Goal: Transaction & Acquisition: Purchase product/service

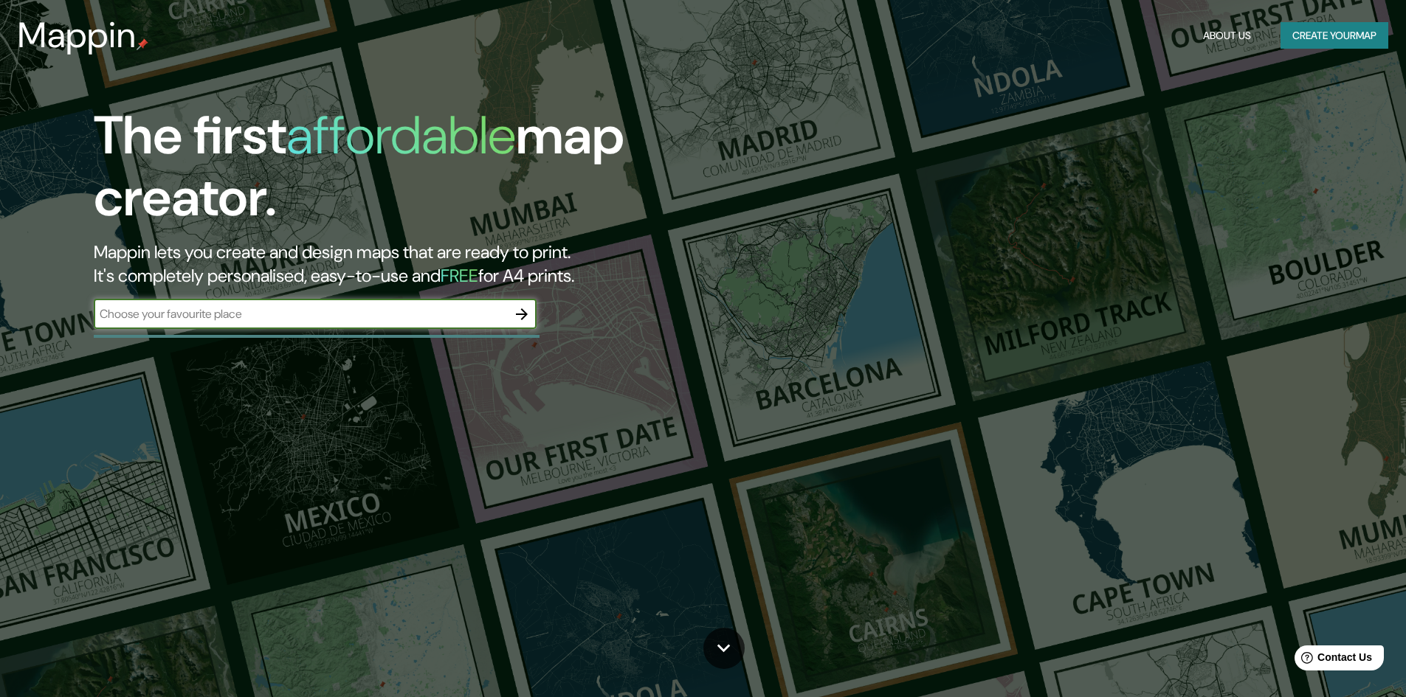
click at [406, 321] on input "text" at bounding box center [300, 314] width 413 height 17
type input "cartagena colombia"
click at [516, 310] on icon "button" at bounding box center [522, 315] width 18 height 18
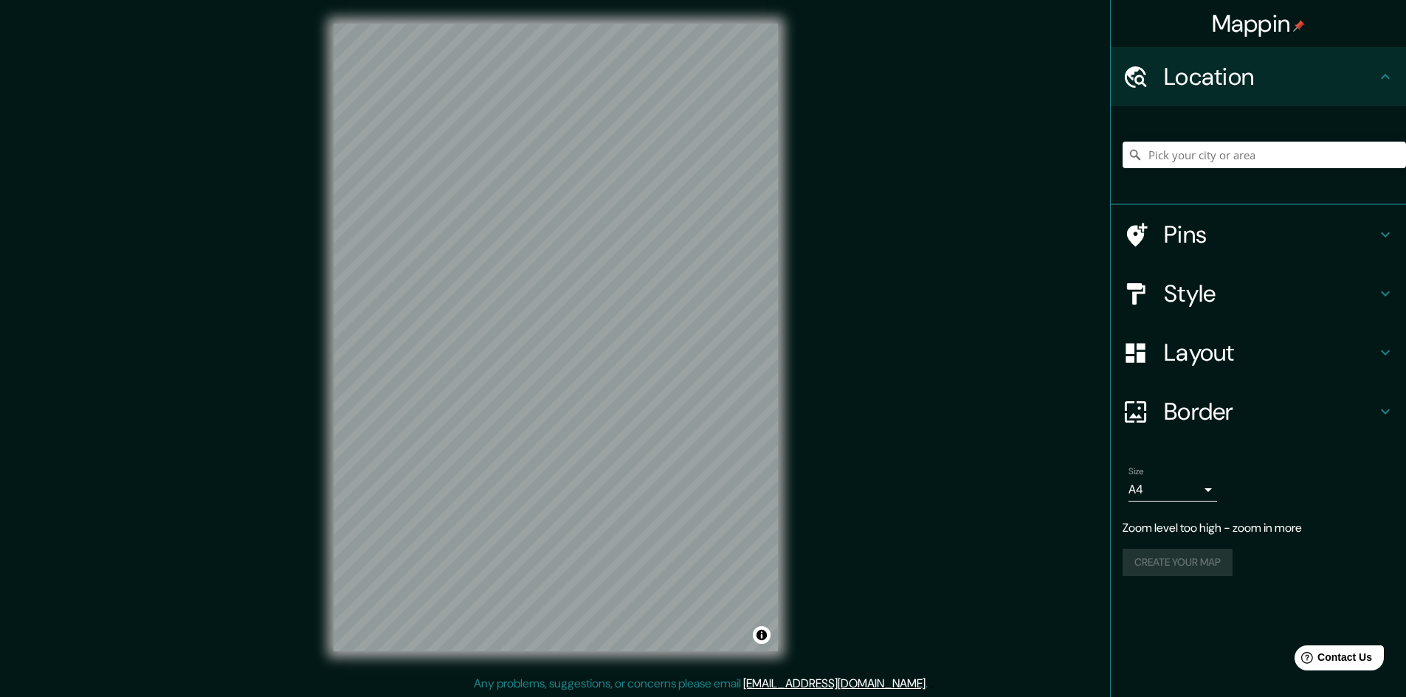
click at [1222, 75] on h4 "Location" at bounding box center [1270, 77] width 213 height 30
click at [1131, 83] on icon at bounding box center [1136, 77] width 26 height 26
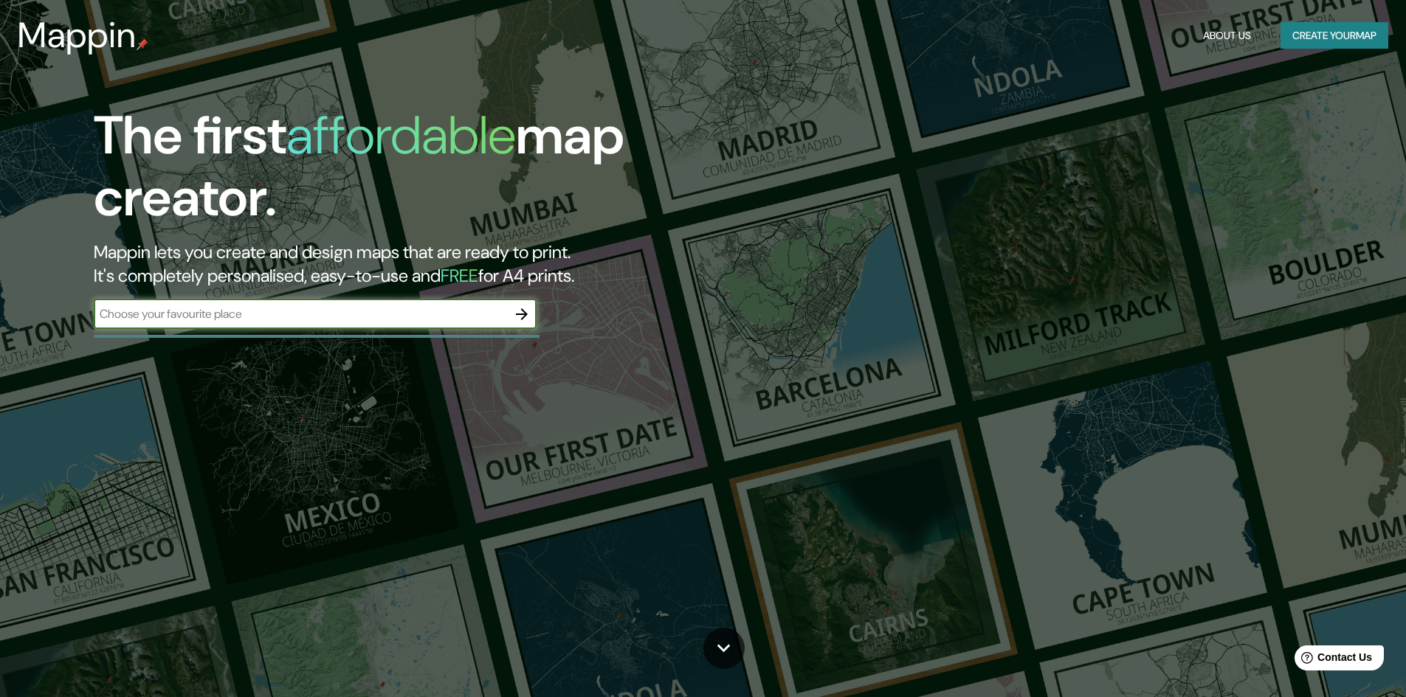
click at [198, 312] on input "text" at bounding box center [300, 314] width 413 height 17
type input "crespo cartagena colombia"
click at [520, 308] on icon "button" at bounding box center [522, 315] width 18 height 18
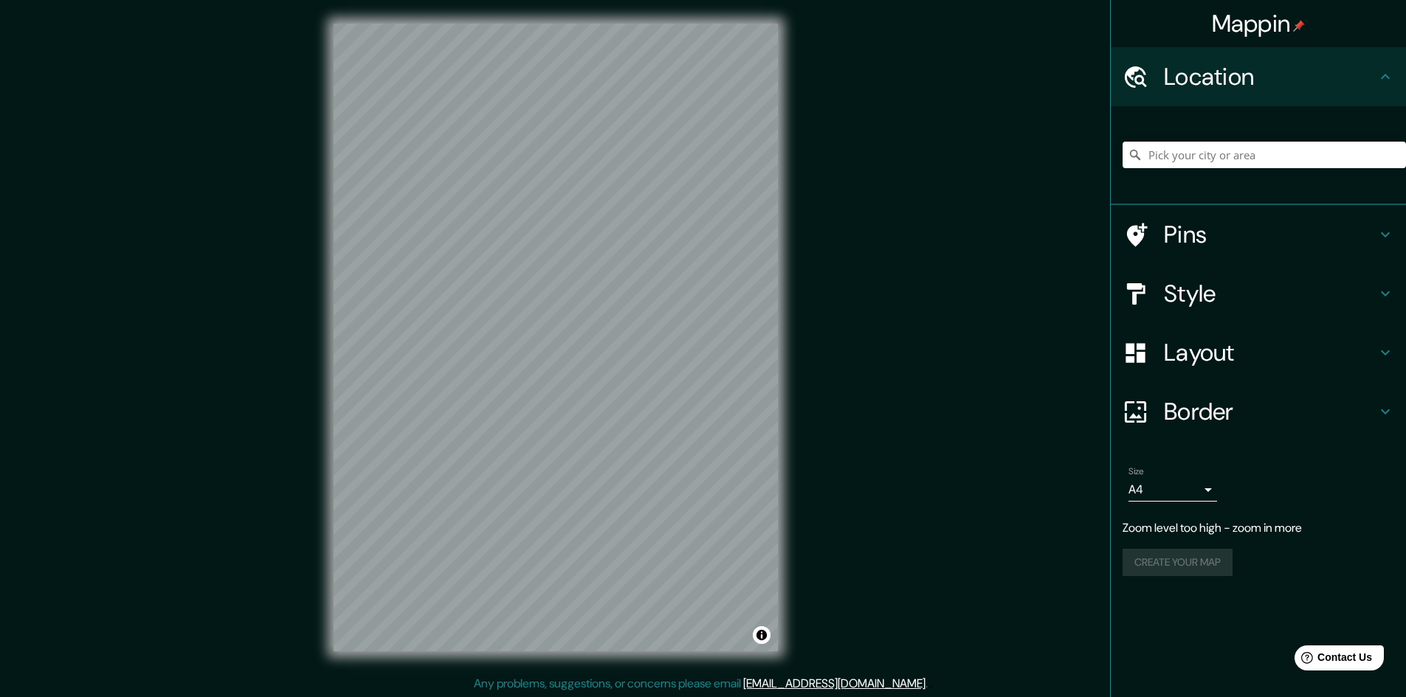
click at [1249, 67] on h4 "Location" at bounding box center [1270, 77] width 213 height 30
click at [1247, 149] on input "Pick your city or area" at bounding box center [1264, 155] width 283 height 27
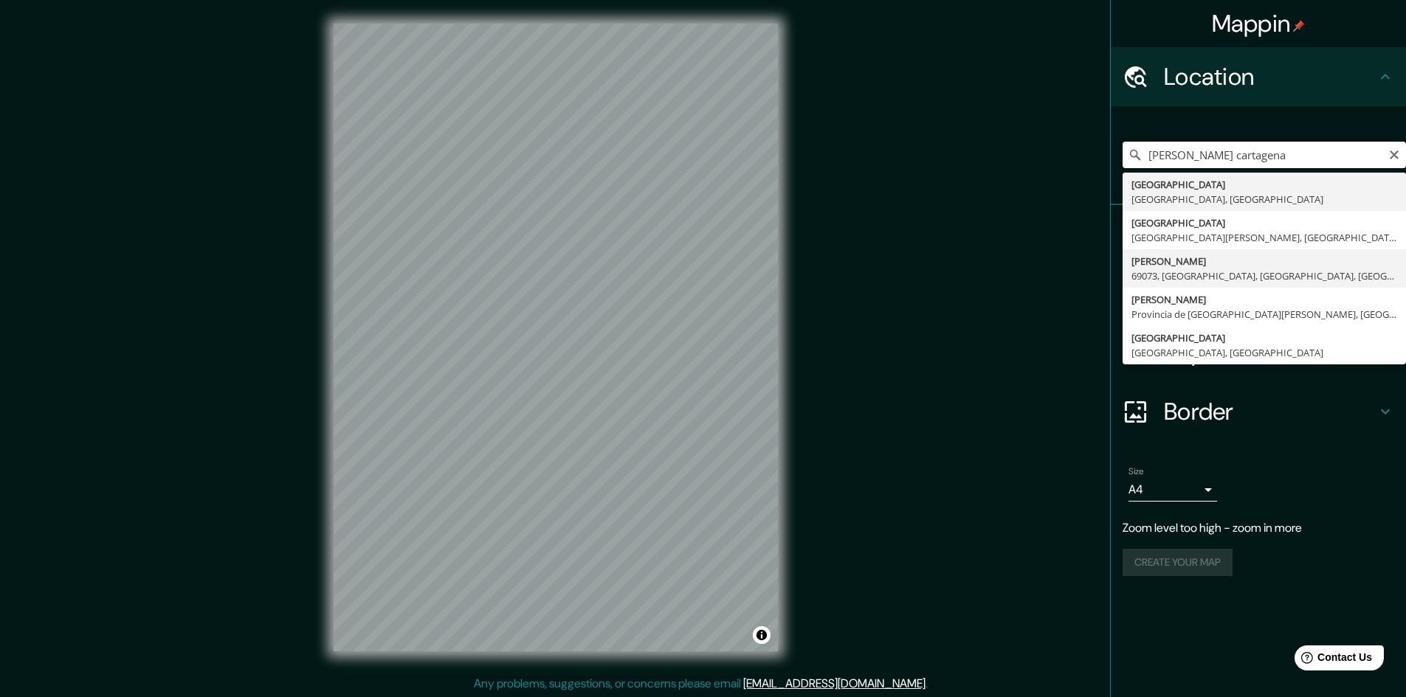
scroll to position [1, 0]
type input "Cartagena, Bolívar, Colombia"
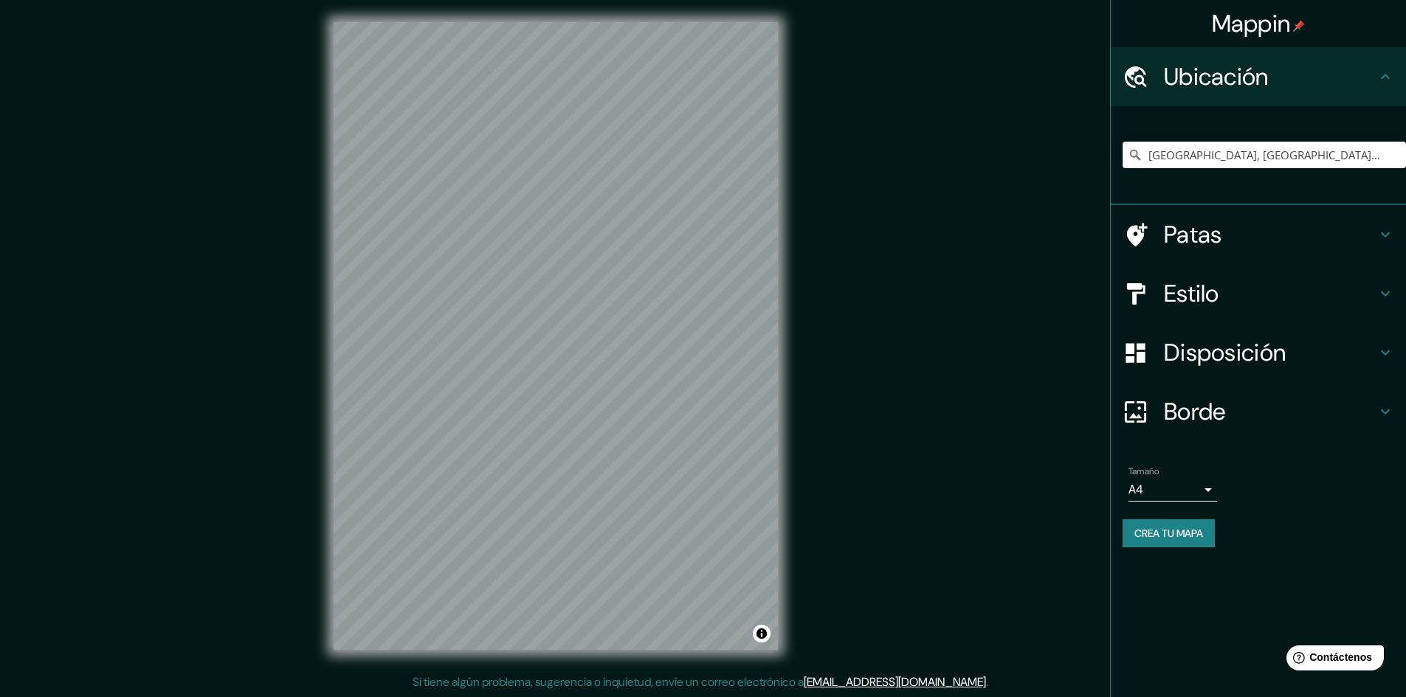
scroll to position [0, 0]
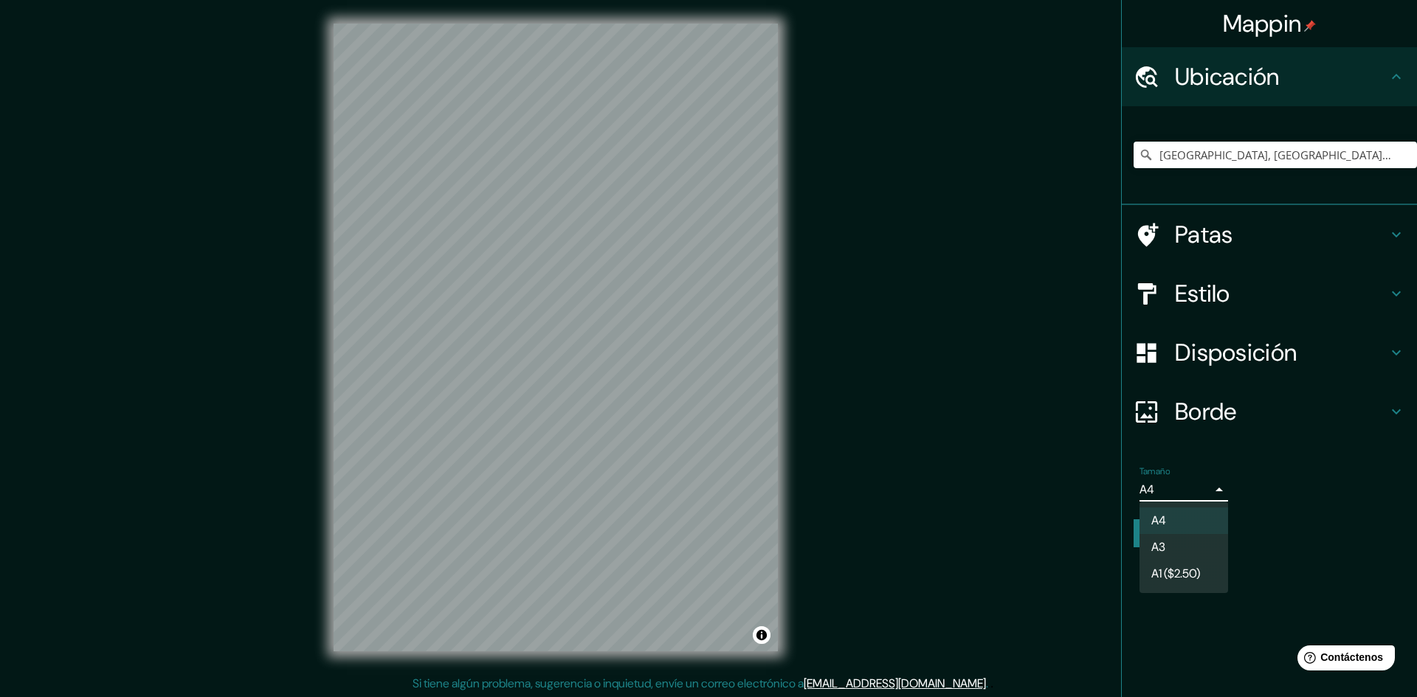
drag, startPoint x: 1190, startPoint y: 489, endPoint x: 1182, endPoint y: 516, distance: 28.5
click at [1191, 489] on body "Mappin Ubicación Cartagena, Bolívar, Colombia Patas Estilo Disposición Borde El…" at bounding box center [708, 348] width 1417 height 697
click at [1195, 571] on font "A1 ($2.50)" at bounding box center [1175, 575] width 49 height 15
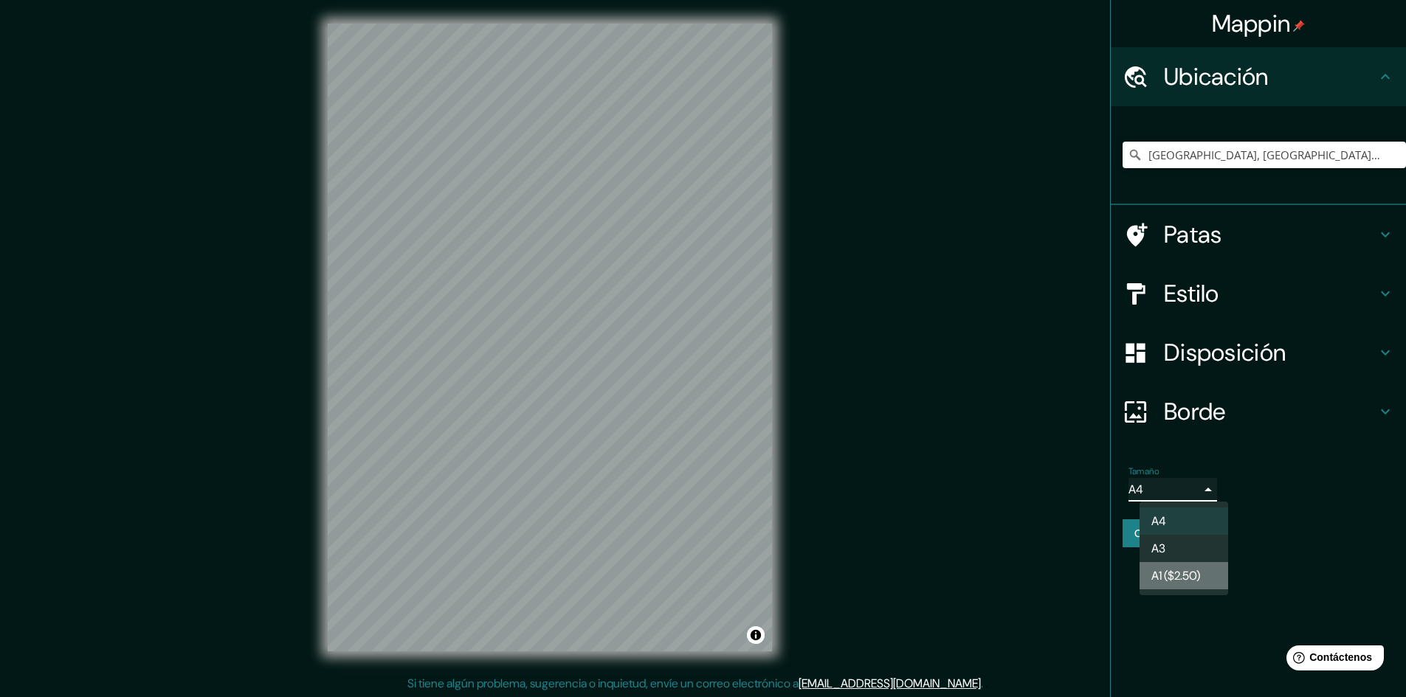
type input "a3"
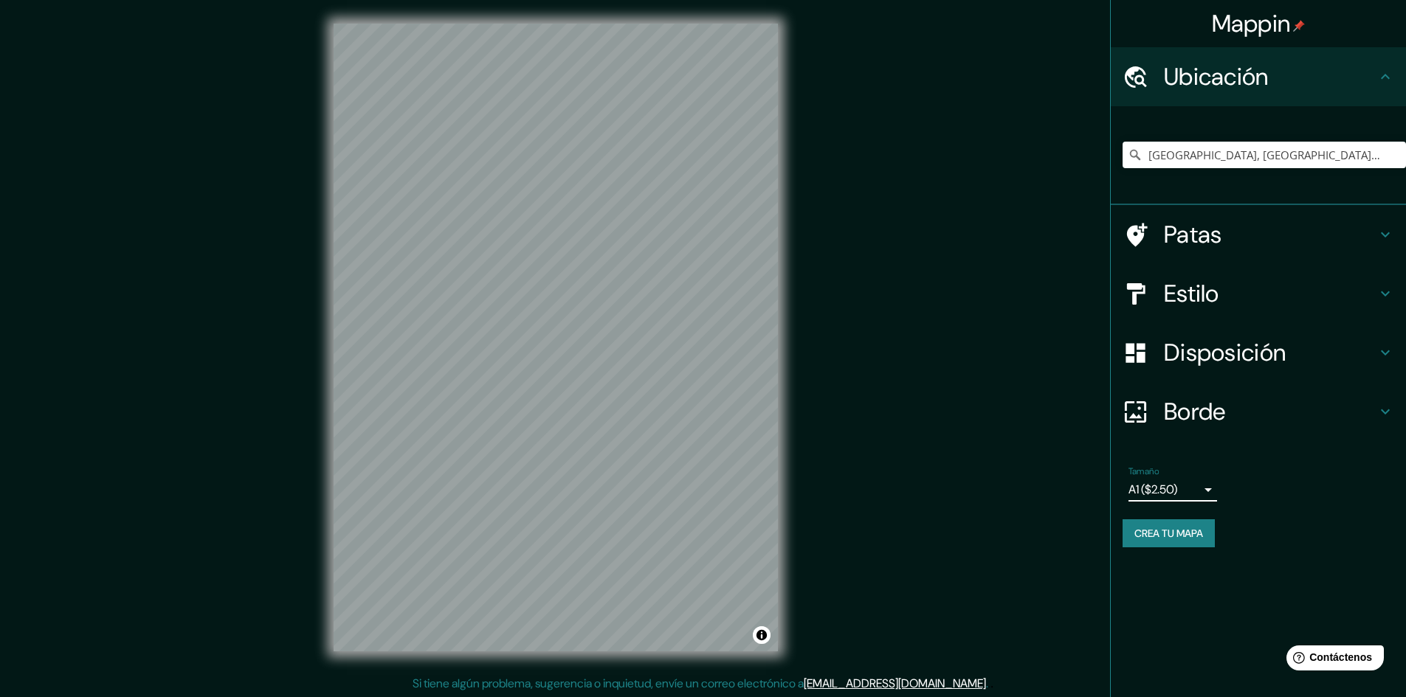
click at [1183, 536] on font "Crea tu mapa" at bounding box center [1168, 533] width 69 height 13
click at [1337, 156] on input "[GEOGRAPHIC_DATA], [GEOGRAPHIC_DATA], [GEOGRAPHIC_DATA]" at bounding box center [1264, 155] width 283 height 27
click at [1341, 158] on input "[GEOGRAPHIC_DATA], [GEOGRAPHIC_DATA], [GEOGRAPHIC_DATA]" at bounding box center [1264, 155] width 283 height 27
click at [1356, 150] on input "Cartagena, Bolívar, Colombia" at bounding box center [1264, 155] width 283 height 27
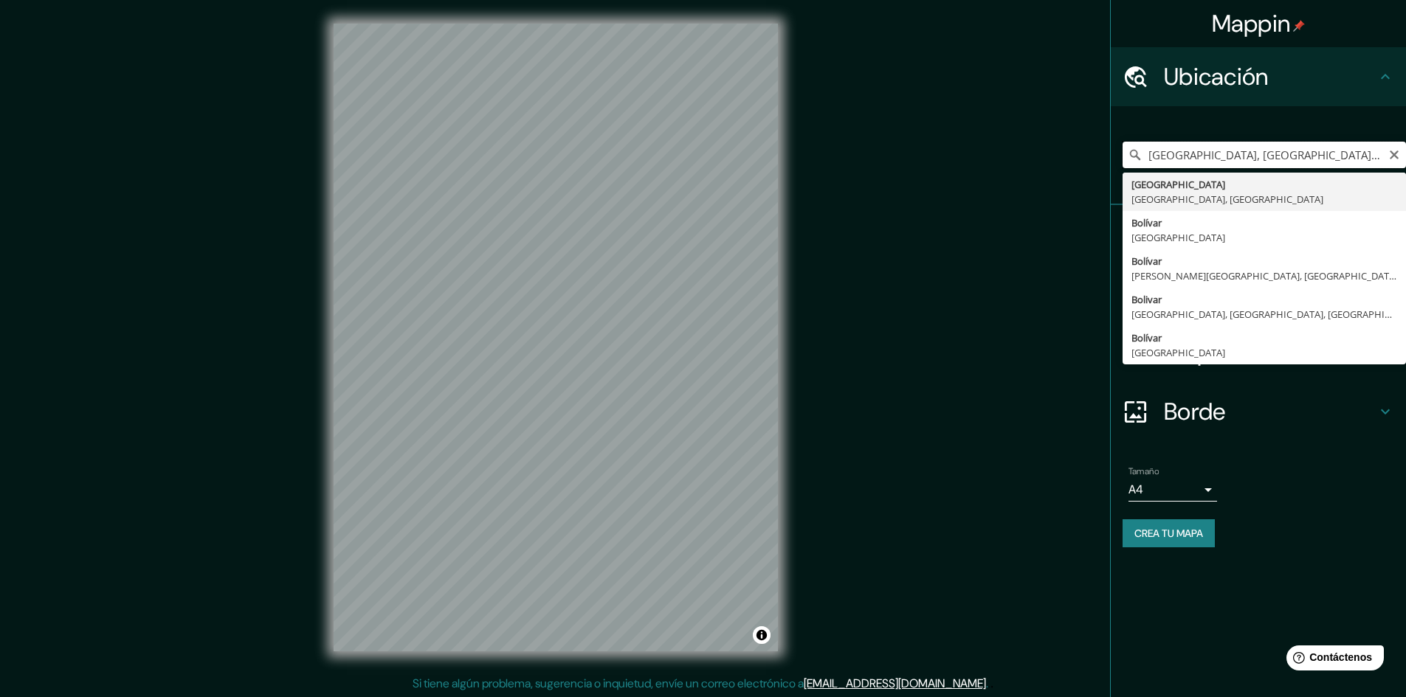
type input "Cartagena, Bolívar, Colombia"
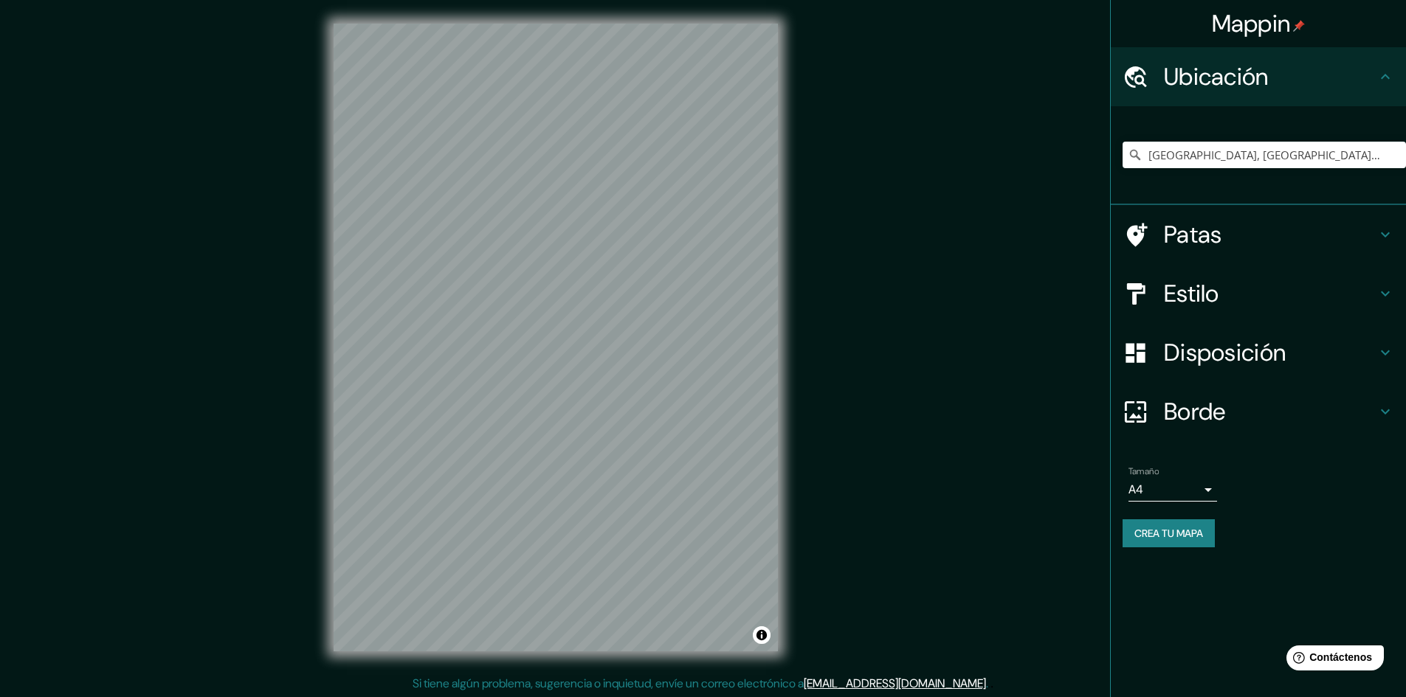
click at [1236, 299] on h4 "Estilo" at bounding box center [1270, 294] width 213 height 30
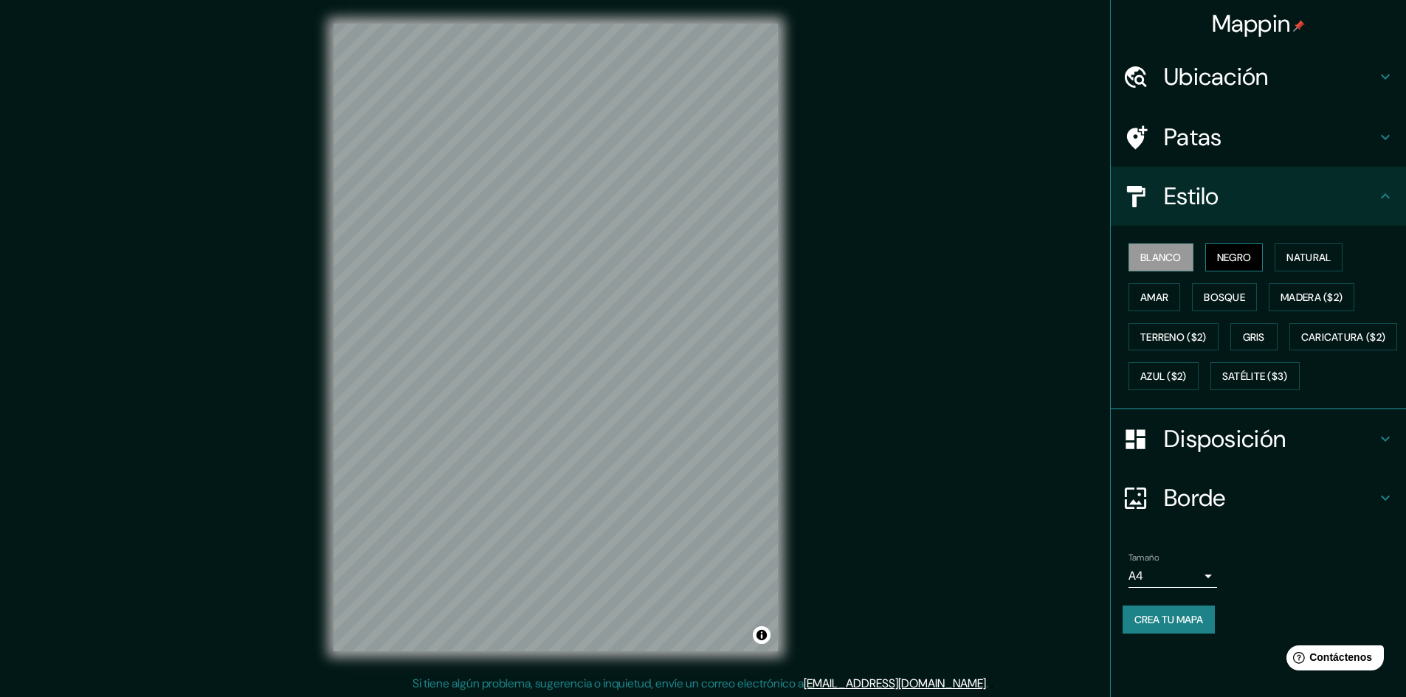
click at [1247, 257] on font "Negro" at bounding box center [1234, 257] width 35 height 13
click at [1312, 256] on font "Natural" at bounding box center [1308, 257] width 44 height 13
click at [1166, 303] on font "Amar" at bounding box center [1154, 297] width 28 height 13
click at [1230, 297] on font "Bosque" at bounding box center [1224, 297] width 41 height 13
click at [1293, 300] on font "Madera ($2)" at bounding box center [1312, 297] width 62 height 13
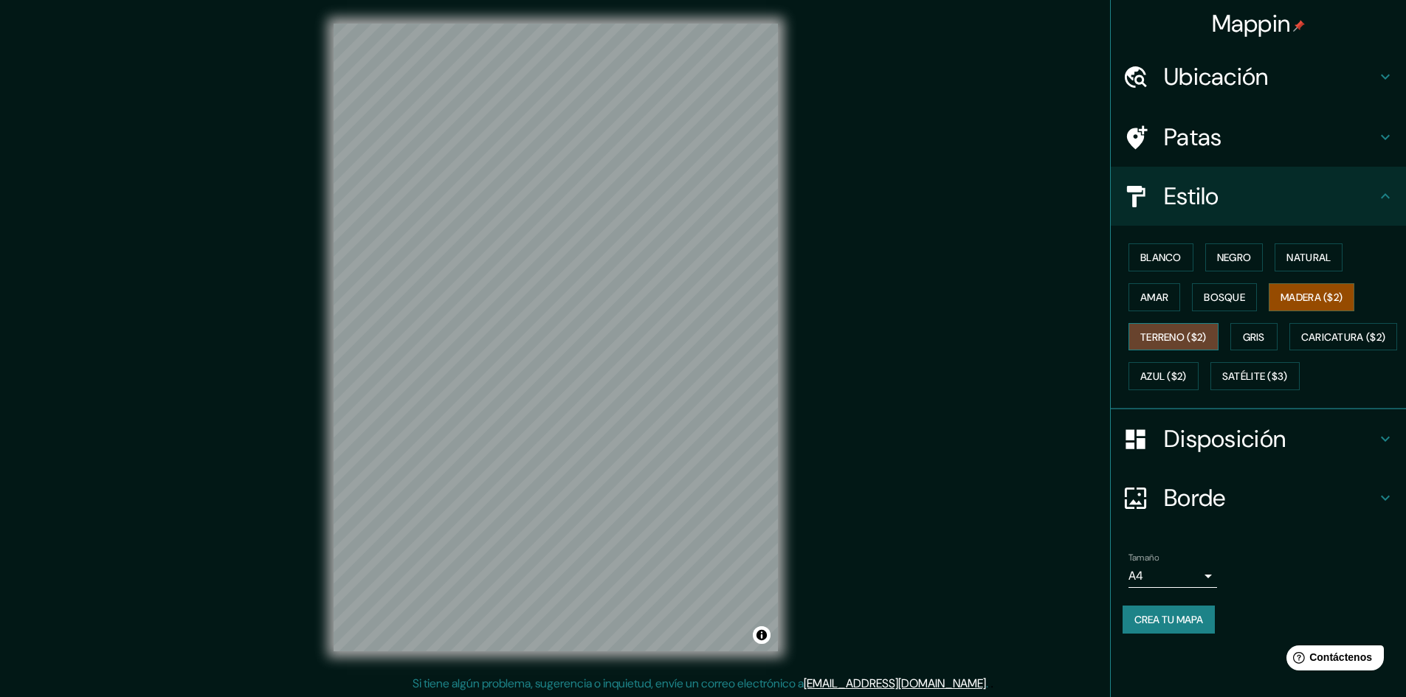
click at [1179, 332] on font "Terreno ($2)" at bounding box center [1173, 337] width 66 height 13
click at [1233, 341] on div "Blanco Negro Natural Amar Bosque Madera ($2) Terreno ($2) Gris Caricatura ($2) …" at bounding box center [1264, 317] width 283 height 159
click at [1250, 344] on font "Gris" at bounding box center [1254, 337] width 22 height 19
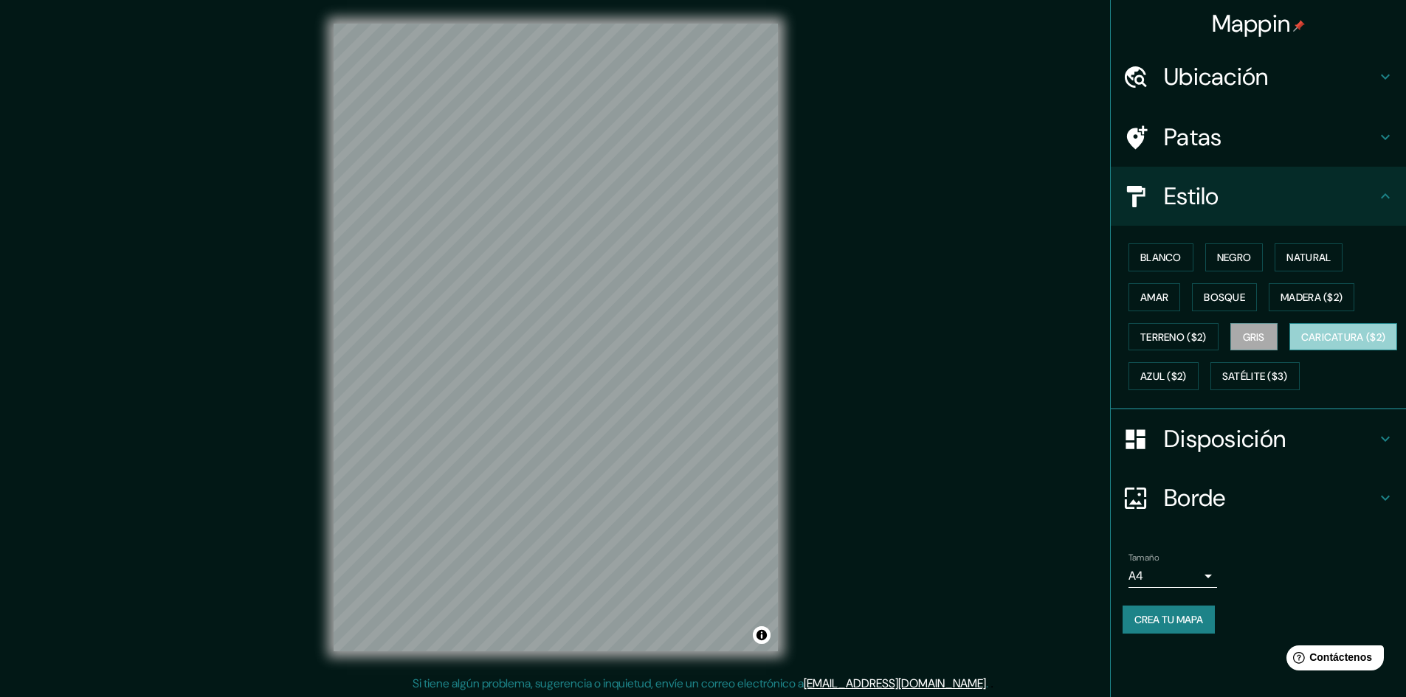
click at [1301, 344] on font "Caricatura ($2)" at bounding box center [1343, 337] width 85 height 13
click at [1199, 387] on button "Azul ($2)" at bounding box center [1164, 376] width 70 height 28
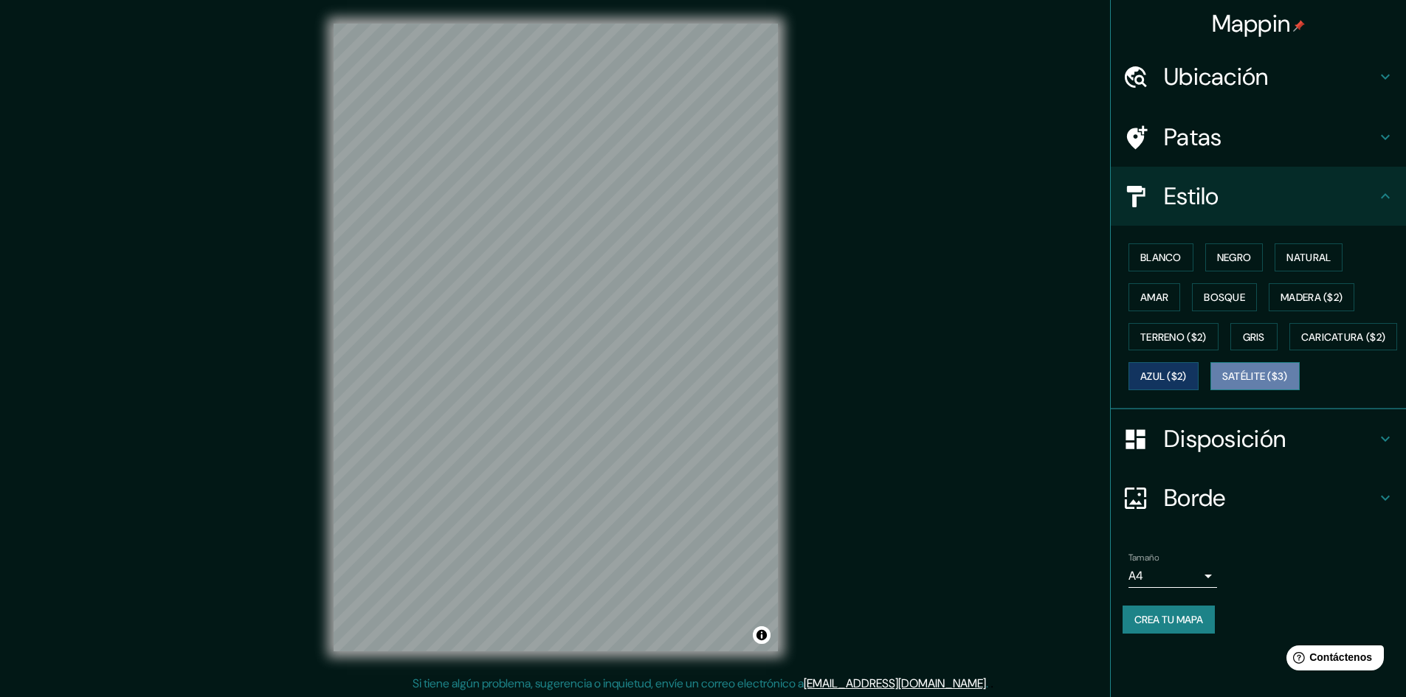
click at [1222, 384] on font "Satélite ($3)" at bounding box center [1255, 377] width 66 height 13
click at [1153, 255] on font "Blanco" at bounding box center [1160, 257] width 41 height 13
click at [1243, 263] on font "Negro" at bounding box center [1234, 257] width 35 height 13
click at [1173, 256] on font "Blanco" at bounding box center [1160, 257] width 41 height 13
click at [1374, 196] on h4 "Estilo" at bounding box center [1270, 197] width 213 height 30
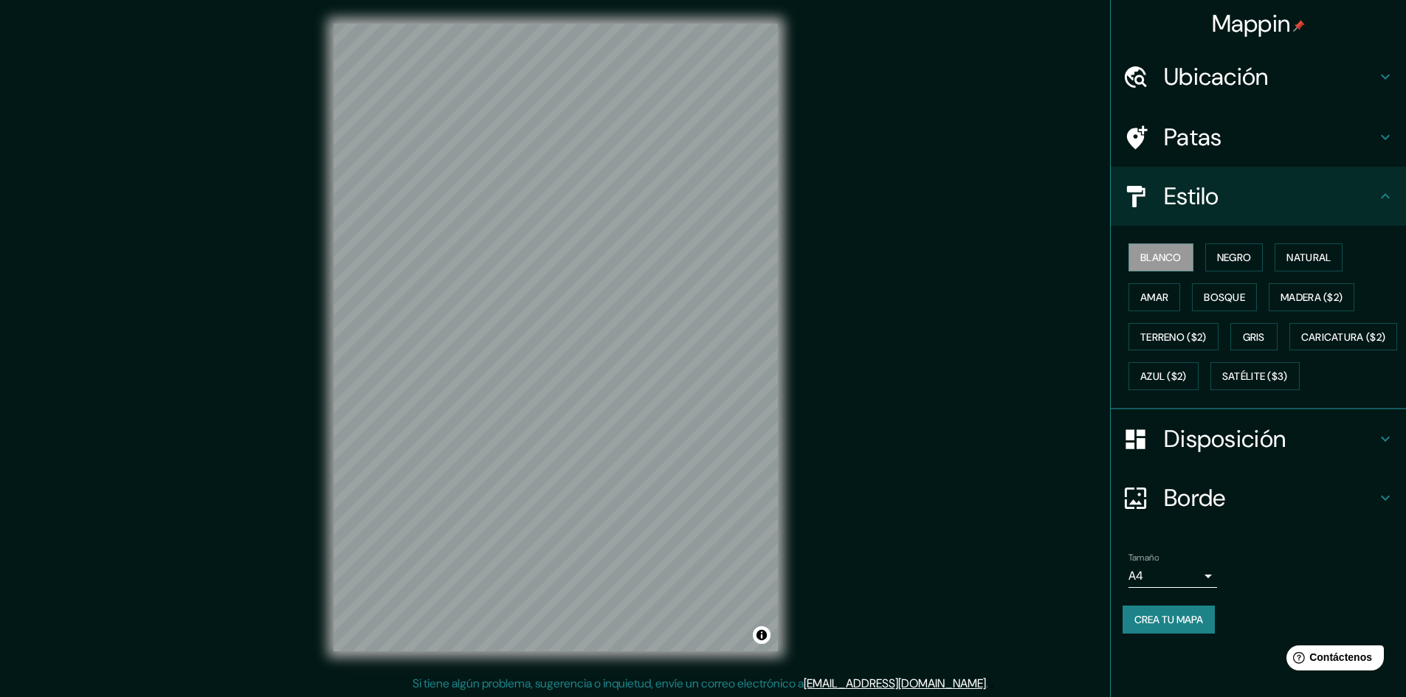
click at [1386, 191] on icon at bounding box center [1386, 196] width 18 height 18
click at [1377, 469] on div "Disposición" at bounding box center [1258, 439] width 295 height 59
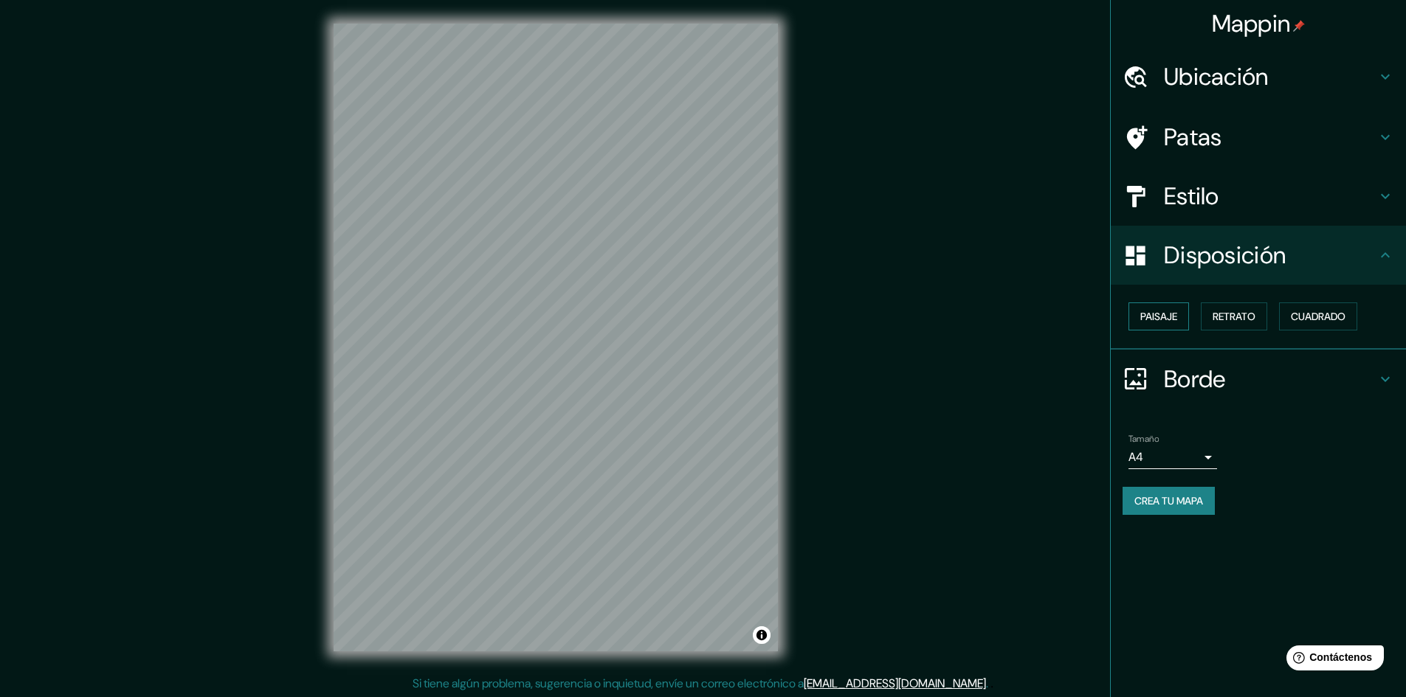
click at [1165, 320] on font "Paisaje" at bounding box center [1158, 316] width 37 height 13
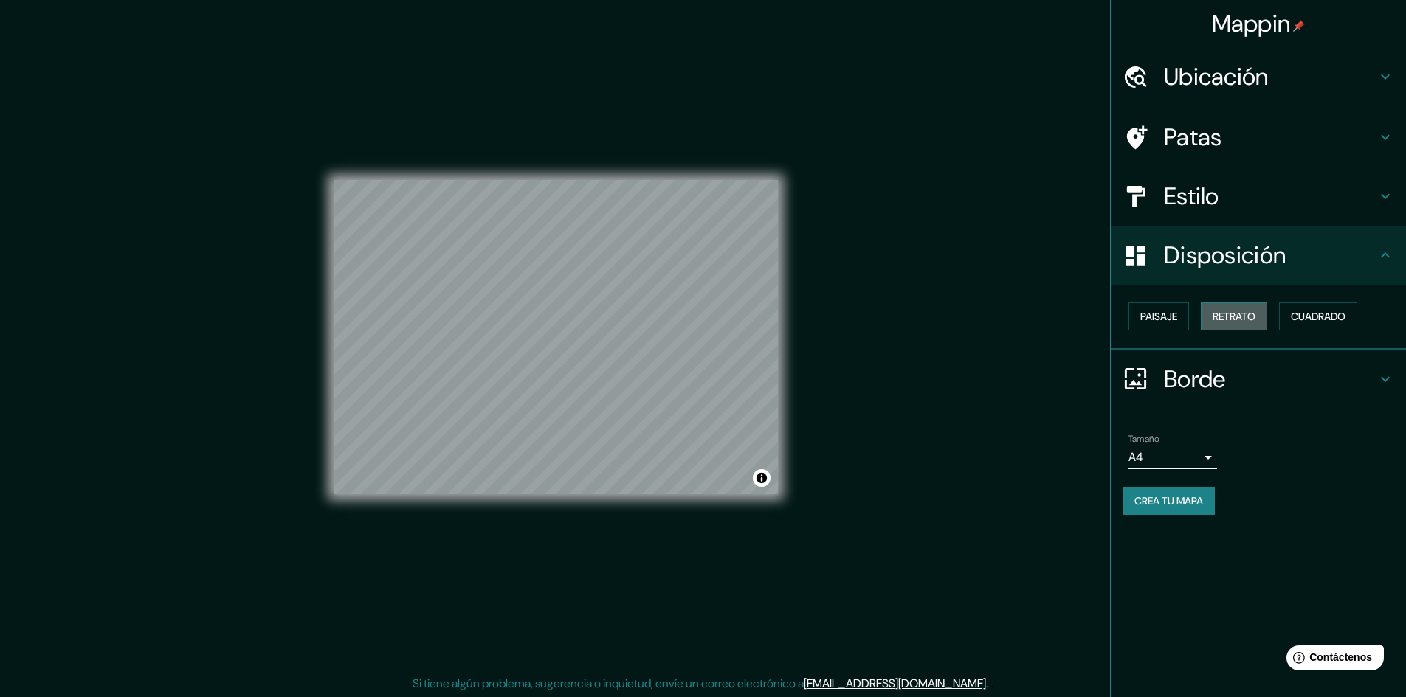
click at [1226, 320] on font "Retrato" at bounding box center [1234, 316] width 43 height 13
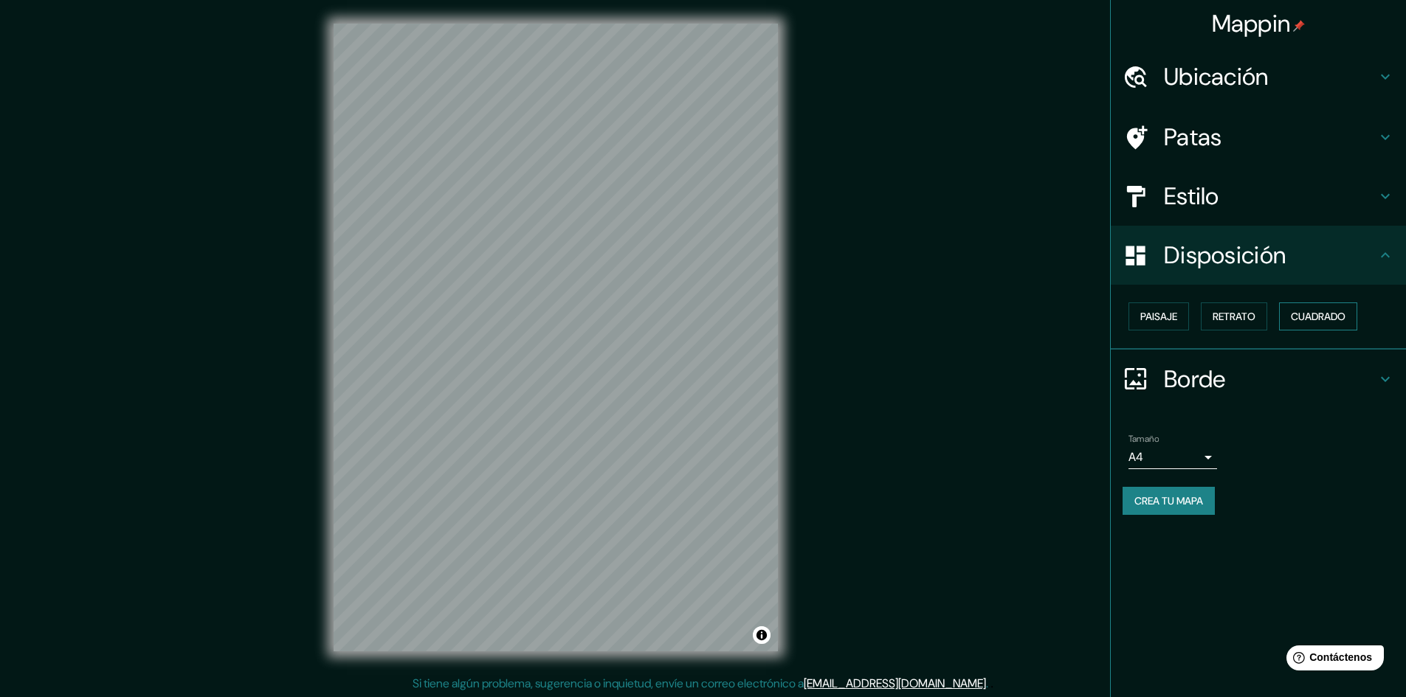
click at [1323, 310] on font "Cuadrado" at bounding box center [1318, 316] width 55 height 19
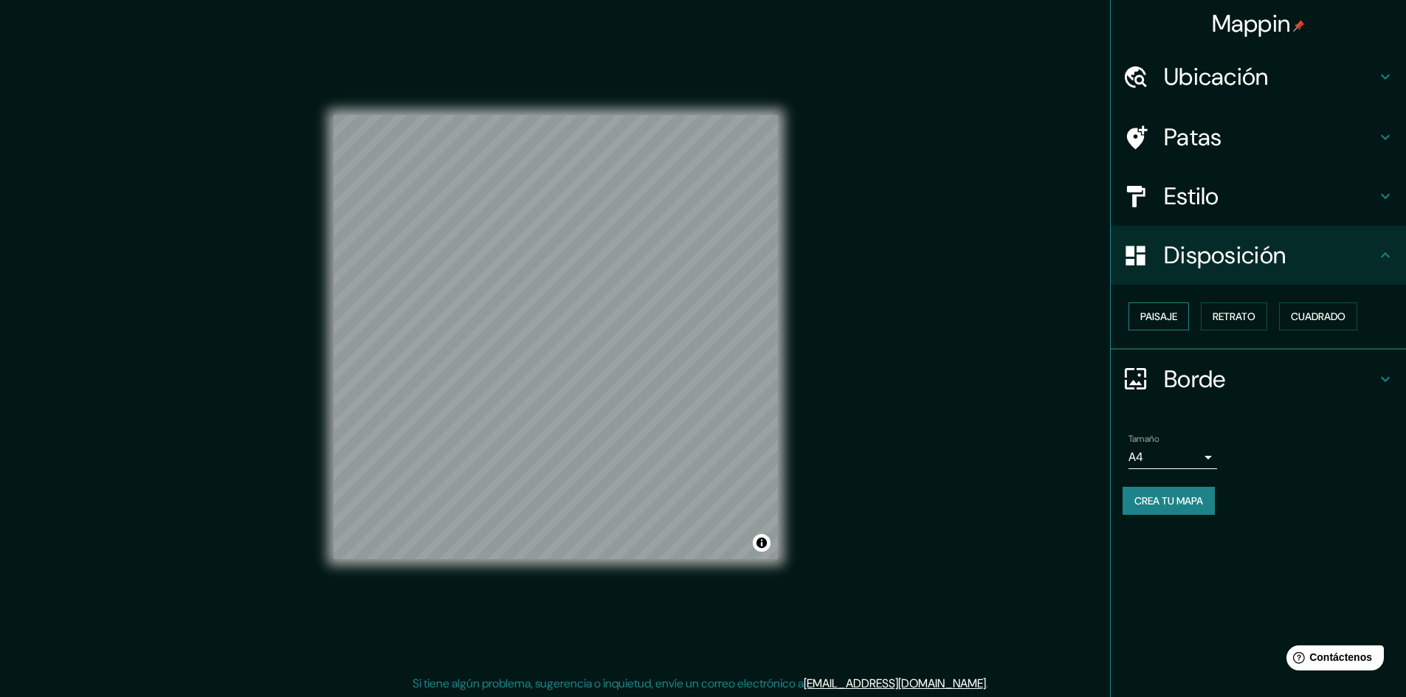
click at [1155, 314] on font "Paisaje" at bounding box center [1158, 316] width 37 height 13
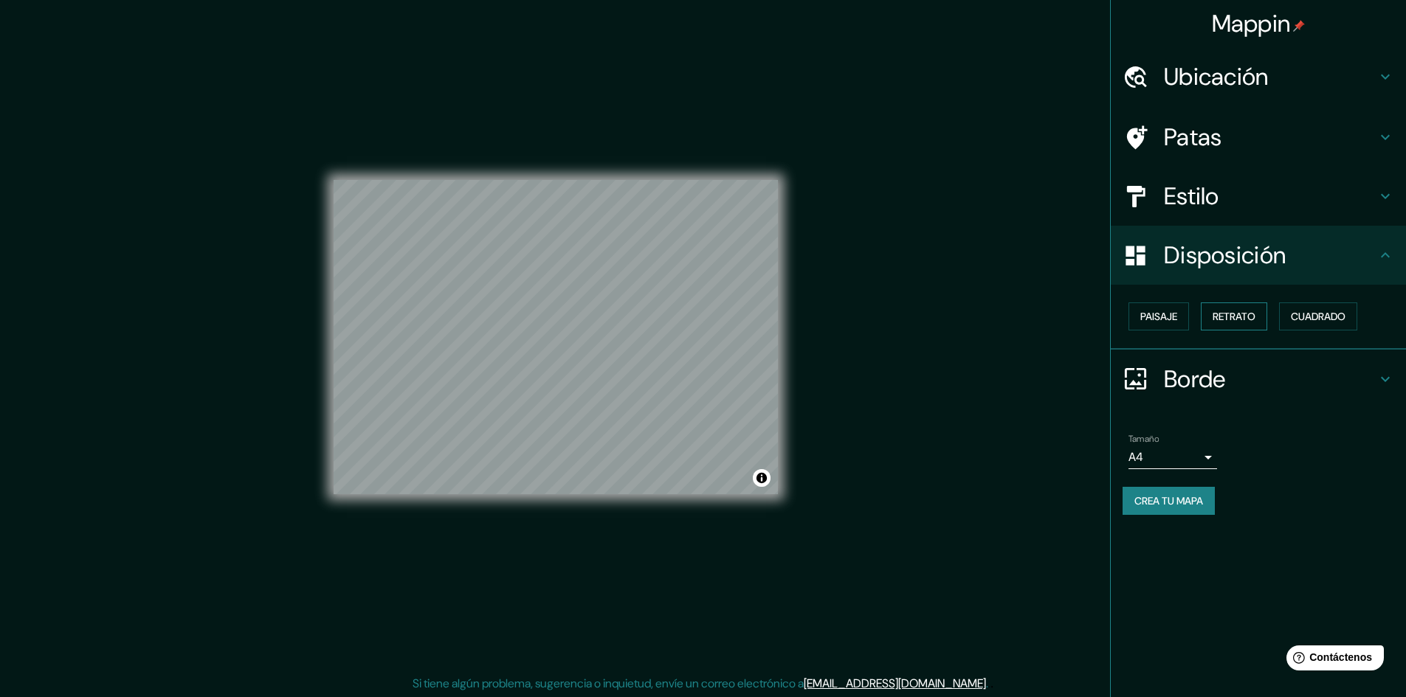
click at [1229, 311] on font "Retrato" at bounding box center [1234, 316] width 43 height 13
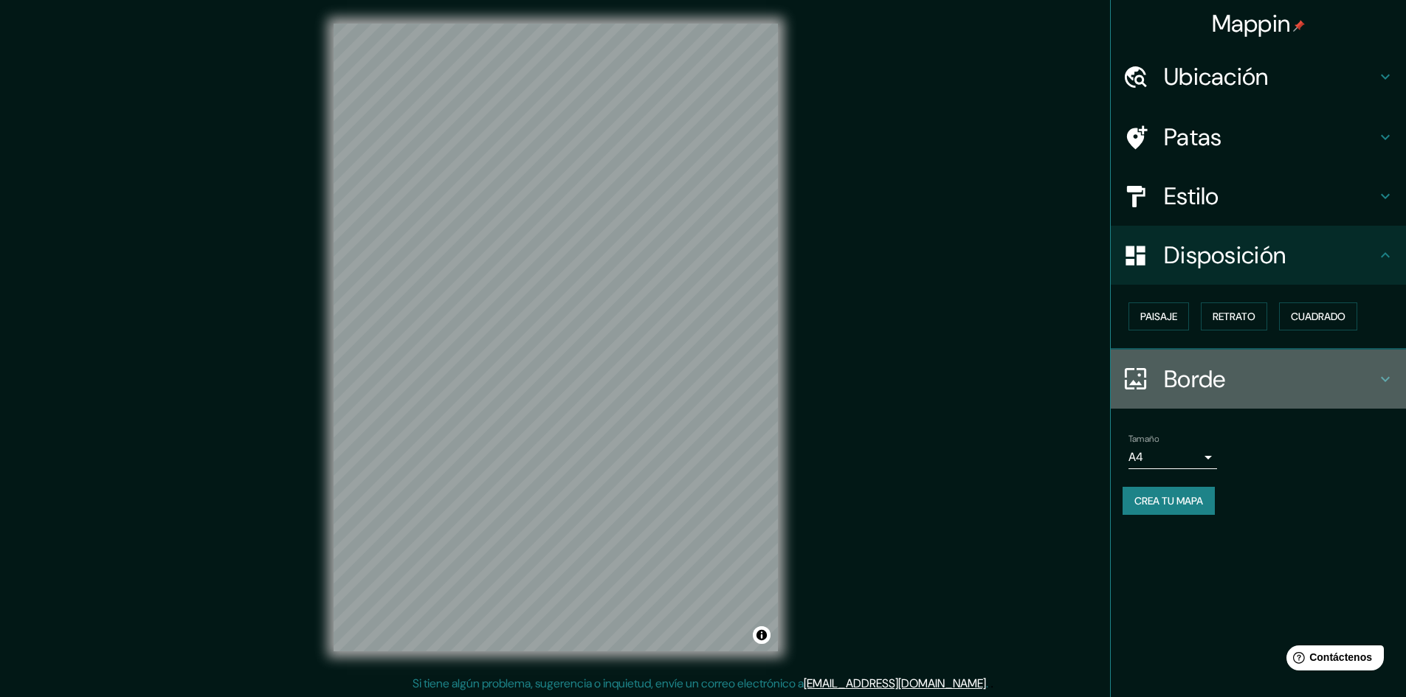
click at [1213, 373] on font "Borde" at bounding box center [1195, 379] width 62 height 31
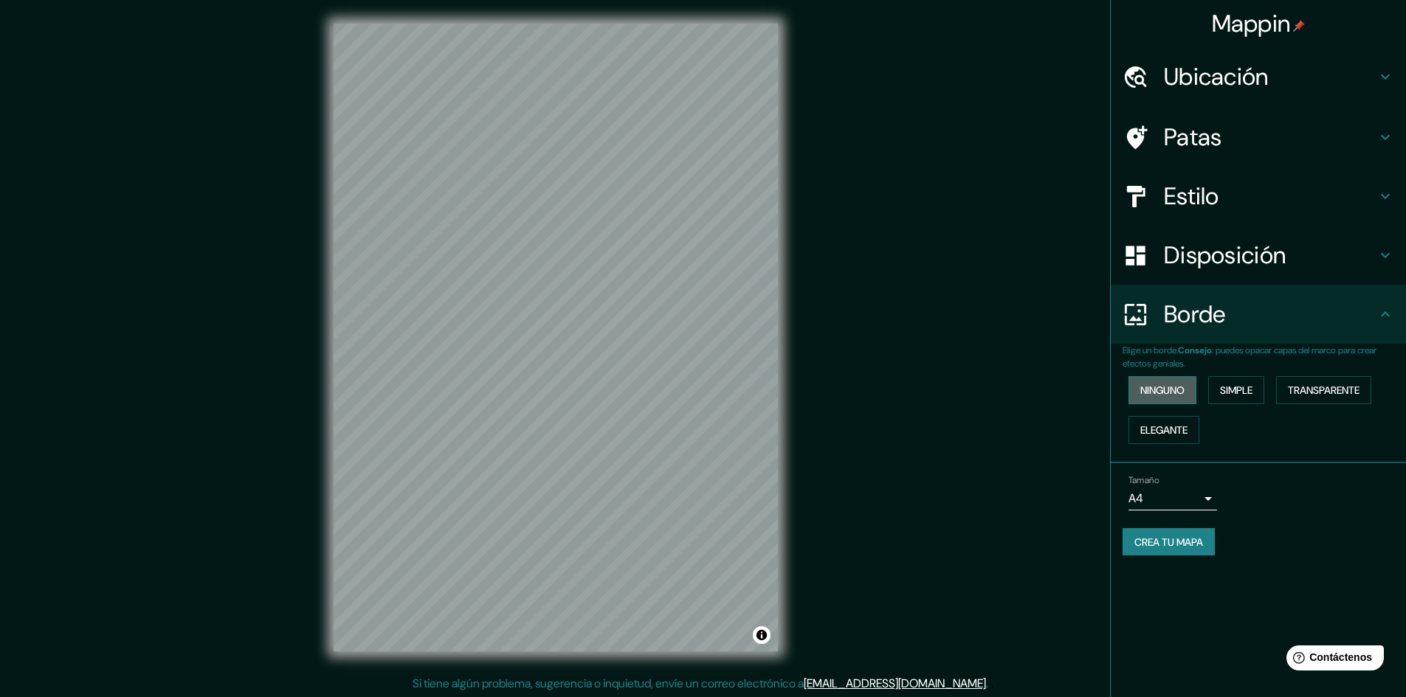
click at [1173, 388] on font "Ninguno" at bounding box center [1162, 390] width 44 height 13
click at [1253, 387] on font "Simple" at bounding box center [1236, 390] width 32 height 13
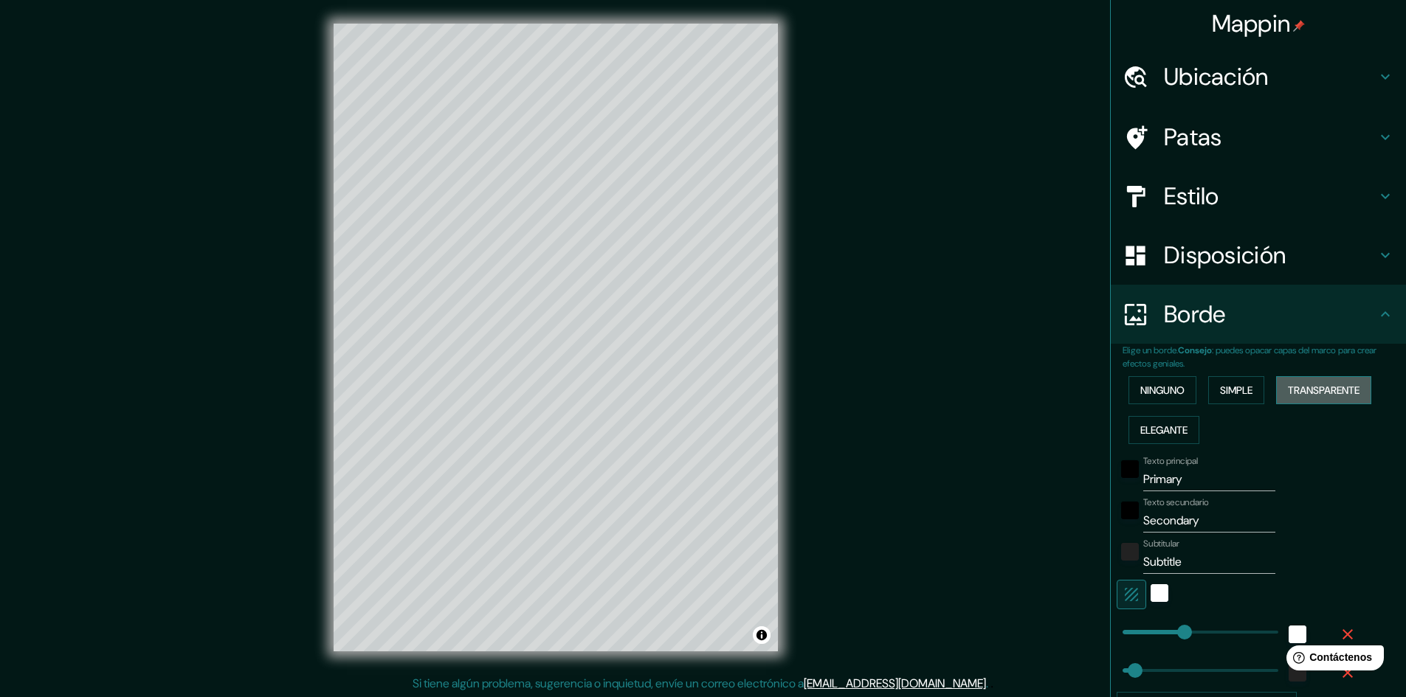
click at [1307, 387] on font "Transparente" at bounding box center [1324, 390] width 72 height 13
click at [1140, 435] on font "Elegante" at bounding box center [1163, 430] width 47 height 13
click at [1158, 392] on font "Ninguno" at bounding box center [1162, 390] width 44 height 13
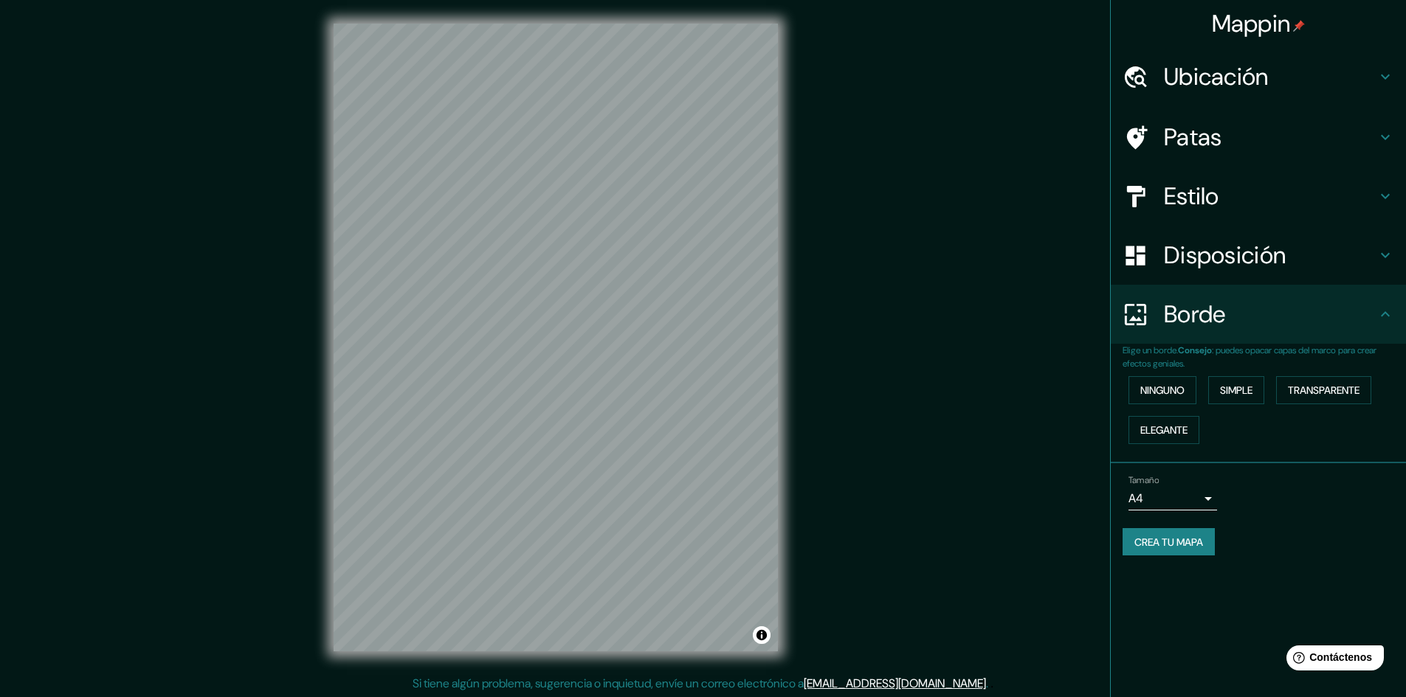
click at [1276, 78] on h4 "Ubicación" at bounding box center [1270, 77] width 213 height 30
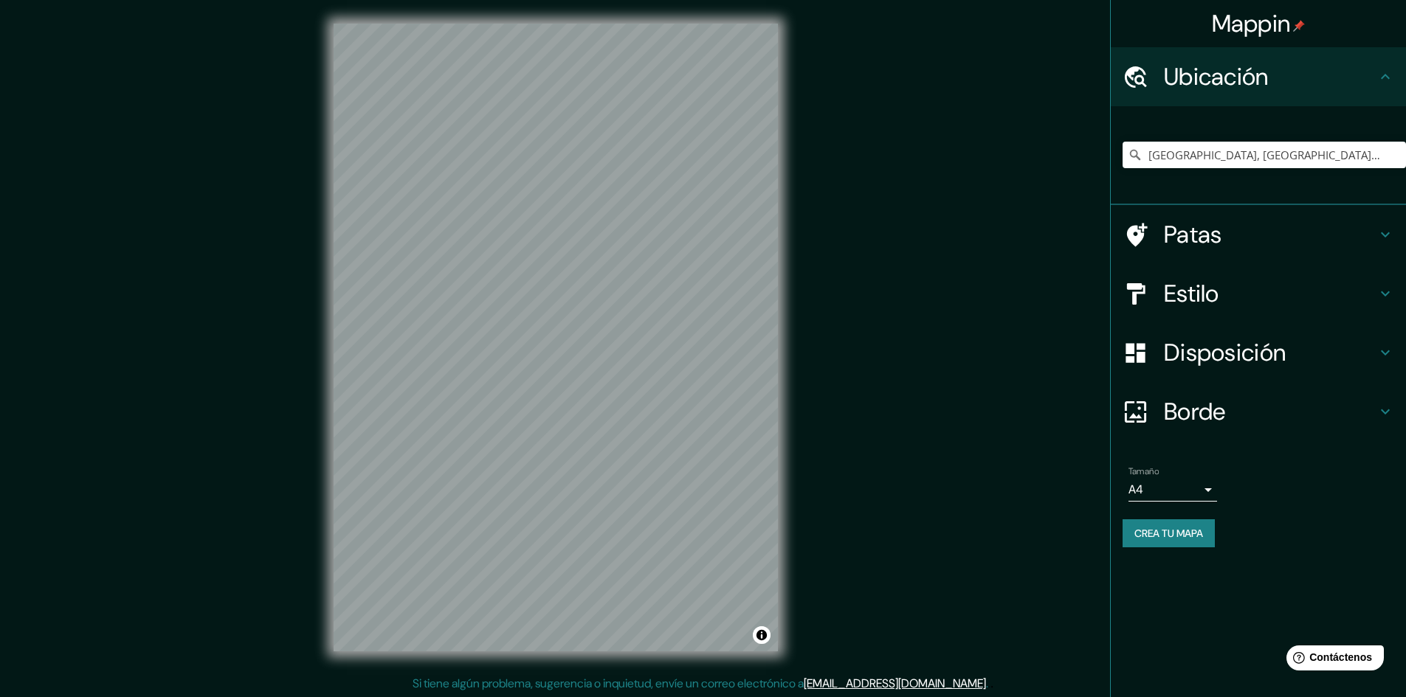
click at [1255, 235] on h4 "Patas" at bounding box center [1270, 235] width 213 height 30
